Goal: Task Accomplishment & Management: Manage account settings

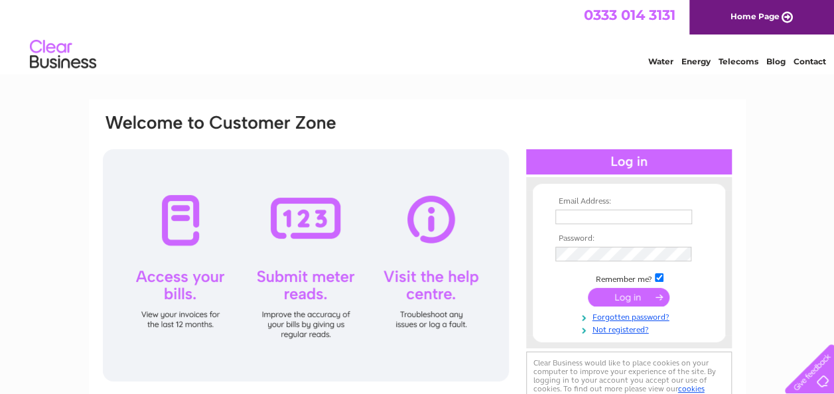
type input "jrwt@live.co.uk"
click at [637, 297] on input "submit" at bounding box center [629, 297] width 82 height 19
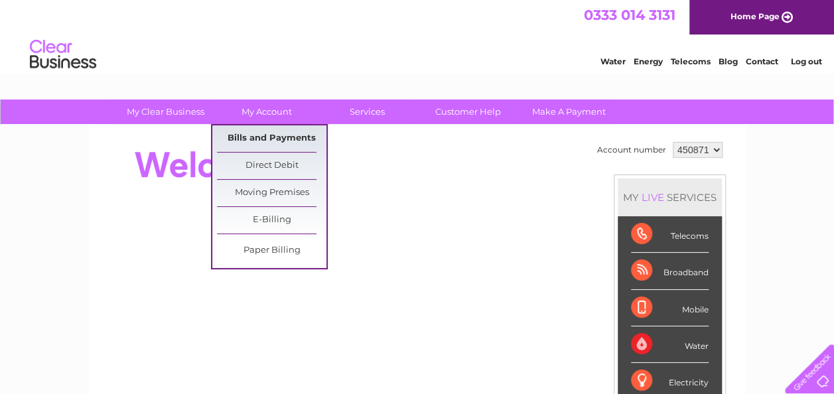
click at [261, 137] on link "Bills and Payments" at bounding box center [271, 138] width 109 height 27
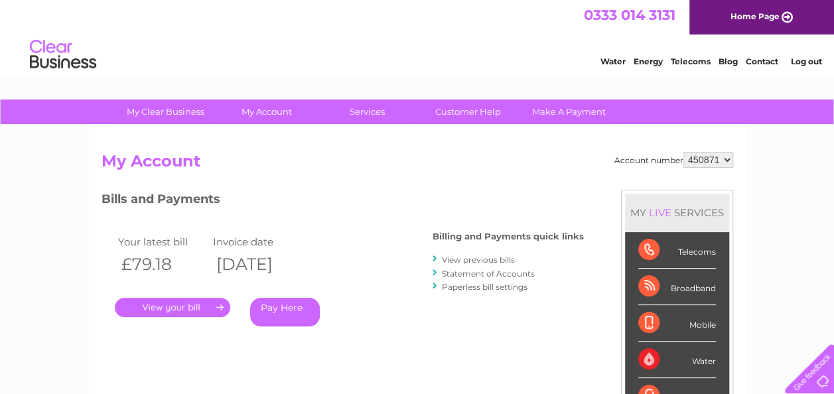
click at [471, 261] on link "View previous bills" at bounding box center [478, 260] width 73 height 10
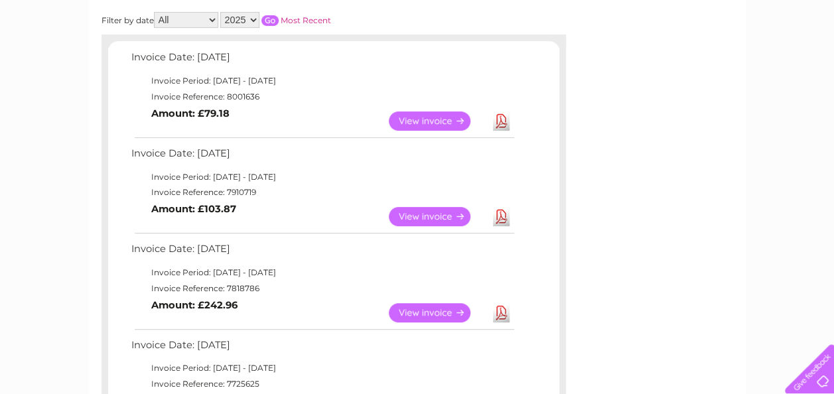
scroll to position [206, 0]
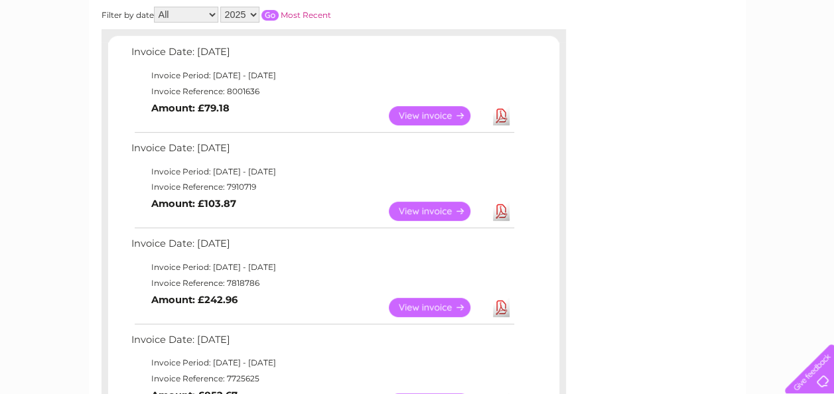
click at [432, 208] on link "View" at bounding box center [438, 211] width 98 height 19
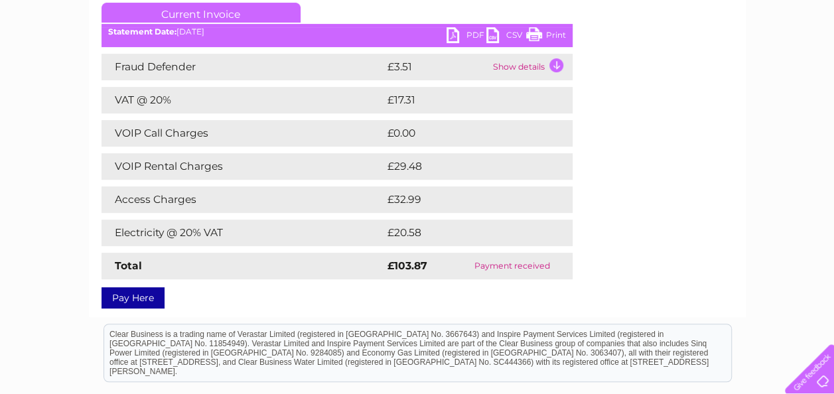
scroll to position [188, 0]
drag, startPoint x: 532, startPoint y: 34, endPoint x: 94, endPoint y: 2, distance: 439.0
click at [532, 34] on link "Print" at bounding box center [546, 36] width 40 height 19
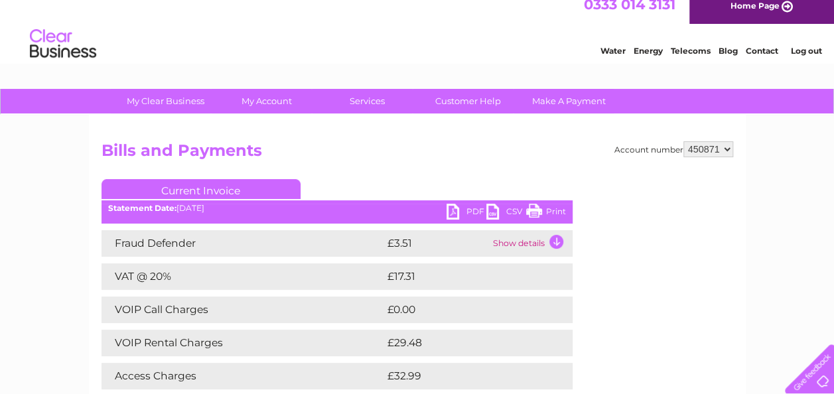
scroll to position [0, 0]
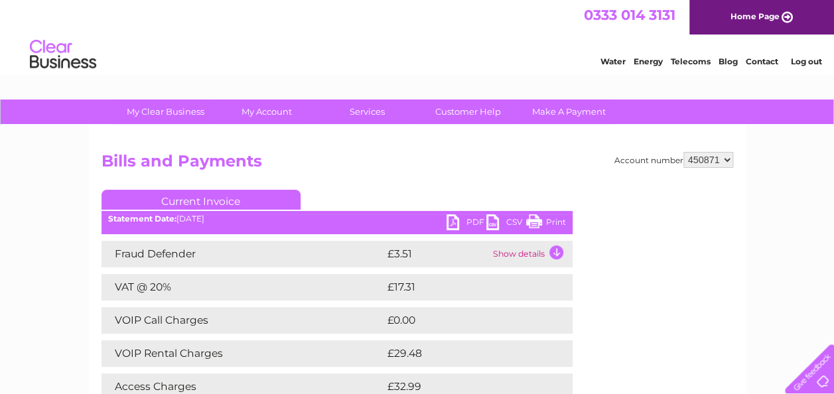
click at [795, 60] on link "Log out" at bounding box center [805, 61] width 31 height 10
